Goal: Information Seeking & Learning: Learn about a topic

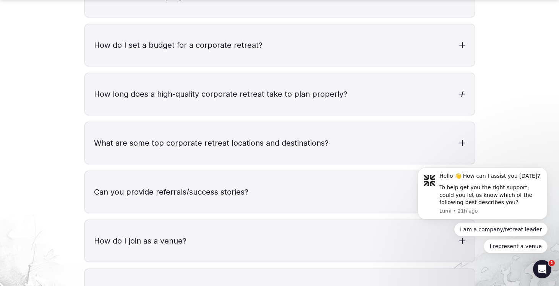
scroll to position [2556, 0]
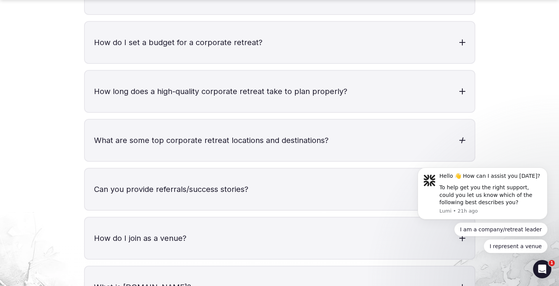
click at [349, 120] on h3 "What are some top corporate retreat locations and destinations?" at bounding box center [280, 140] width 390 height 41
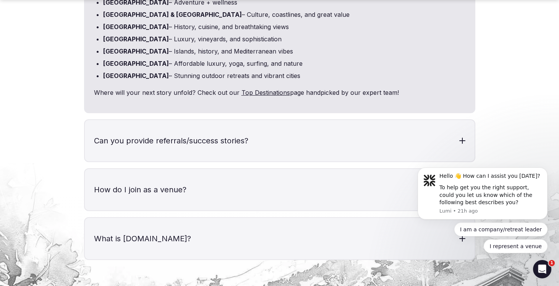
scroll to position [2749, 0]
click at [338, 119] on h3 "Can you provide referrals/success stories?" at bounding box center [280, 139] width 390 height 41
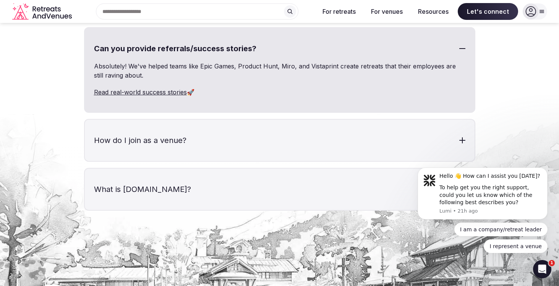
scroll to position [2835, 0]
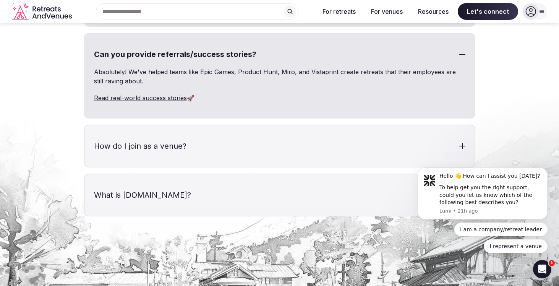
click at [177, 94] on link "Read real-world success stories" at bounding box center [140, 98] width 93 height 8
click at [246, 134] on h3 "How do I join as a venue?" at bounding box center [280, 145] width 390 height 41
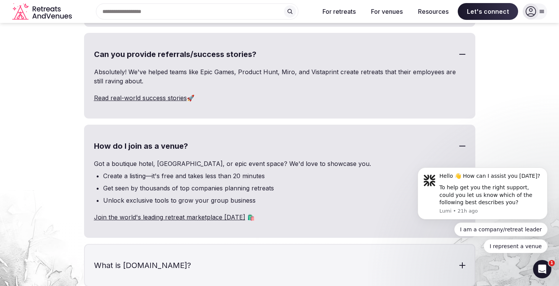
click at [211, 213] on link "Join the world's leading retreat marketplace [DATE]" at bounding box center [169, 217] width 151 height 8
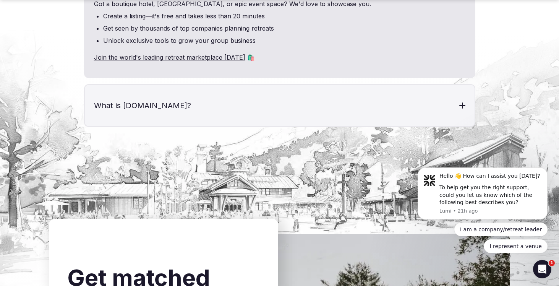
scroll to position [2999, 0]
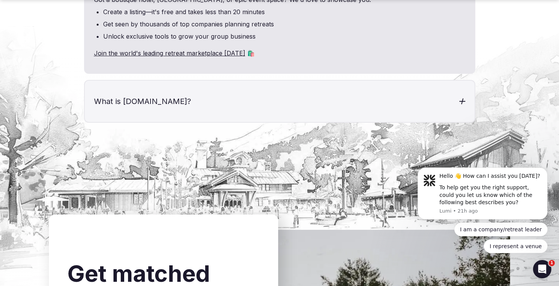
click at [208, 96] on h3 "What is [DOMAIN_NAME]?" at bounding box center [280, 101] width 390 height 41
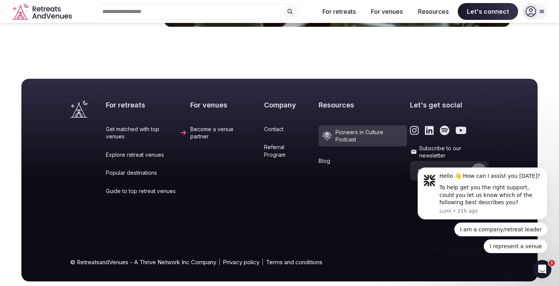
scroll to position [3579, 0]
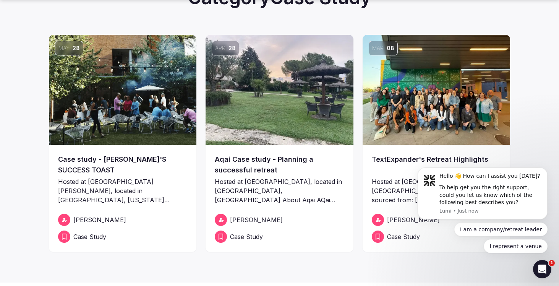
scroll to position [69, 0]
click at [545, 169] on icon "Dismiss notification" at bounding box center [546, 170] width 4 height 4
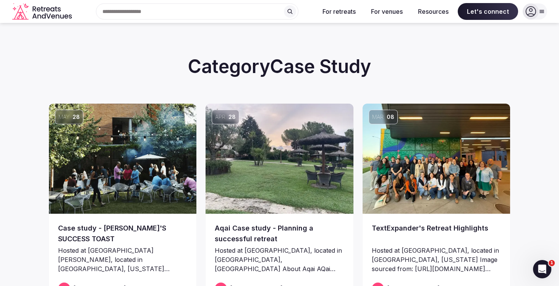
scroll to position [0, 0]
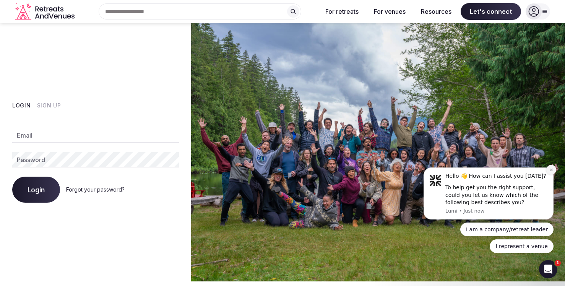
click at [551, 169] on icon "Dismiss notification" at bounding box center [552, 170] width 4 height 4
